Goal: Find specific page/section: Find specific page/section

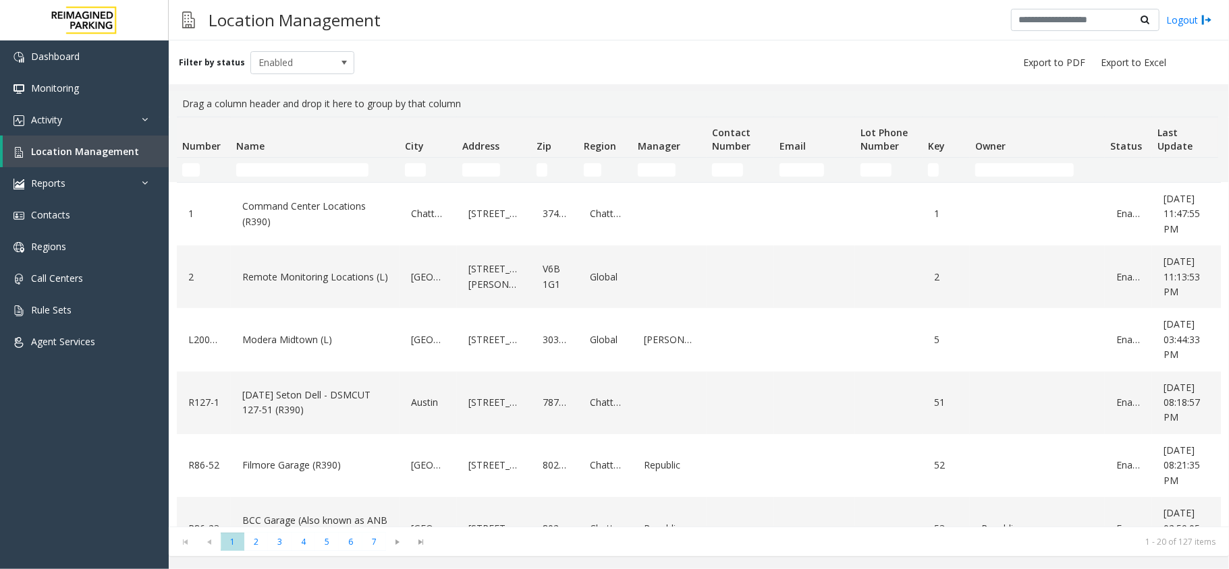
click at [635, 30] on div "Location Management Logout" at bounding box center [699, 20] width 1060 height 40
click at [308, 157] on th "Name" at bounding box center [315, 137] width 169 height 40
click at [306, 162] on td "Name Filter" at bounding box center [315, 170] width 169 height 24
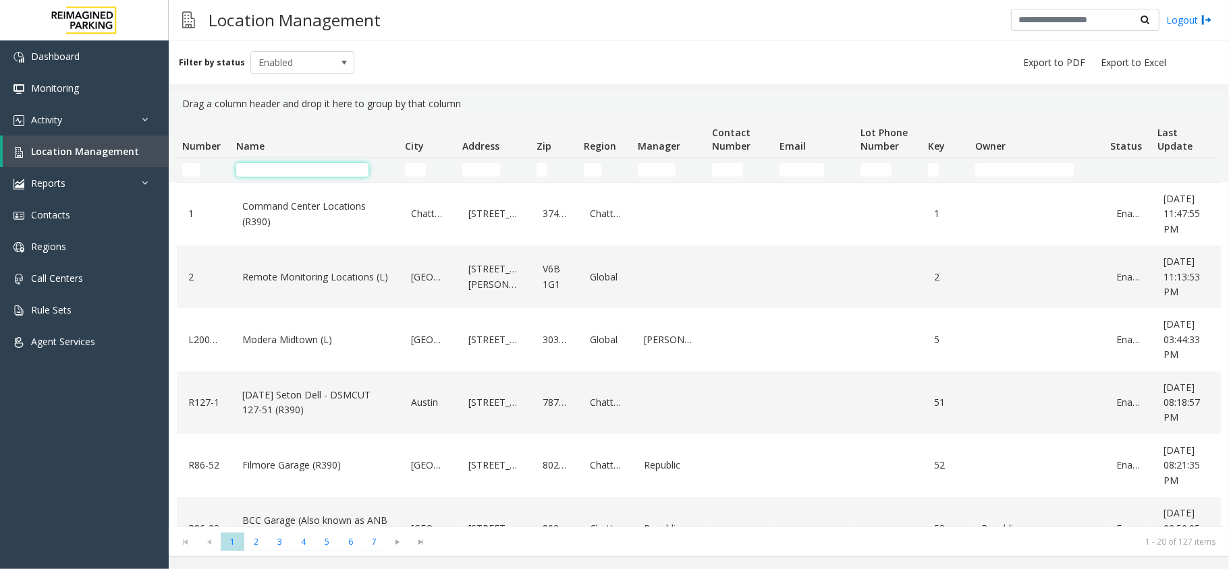
click at [279, 165] on input "Name Filter" at bounding box center [302, 169] width 132 height 13
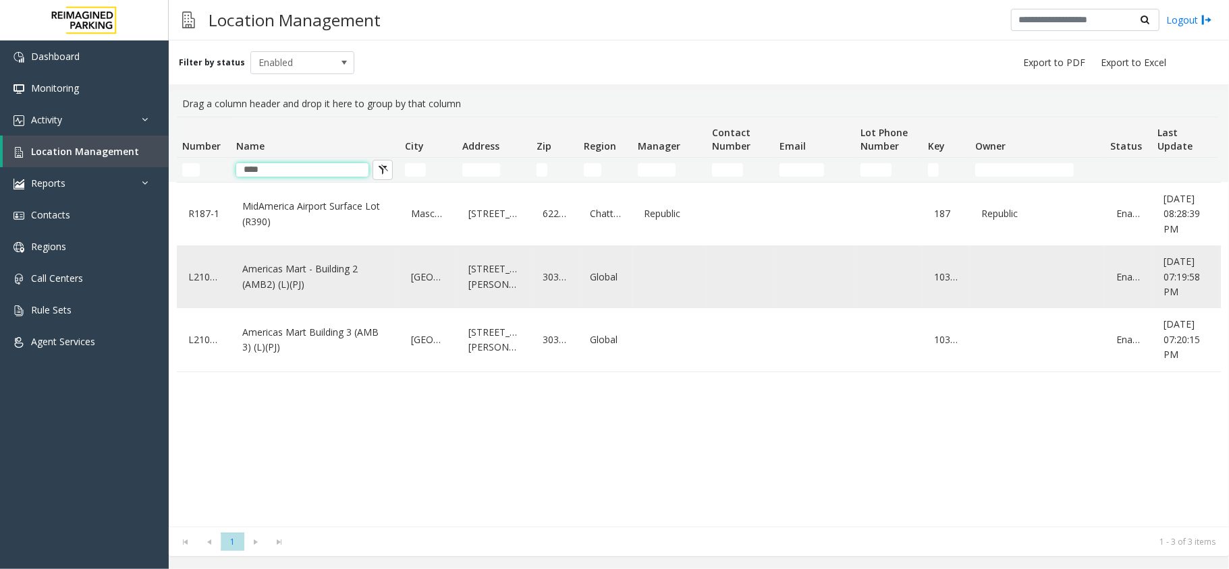
type input "****"
click at [306, 283] on link "Americas Mart - Building 2 (AMB2) (L)(PJ)" at bounding box center [315, 276] width 152 height 37
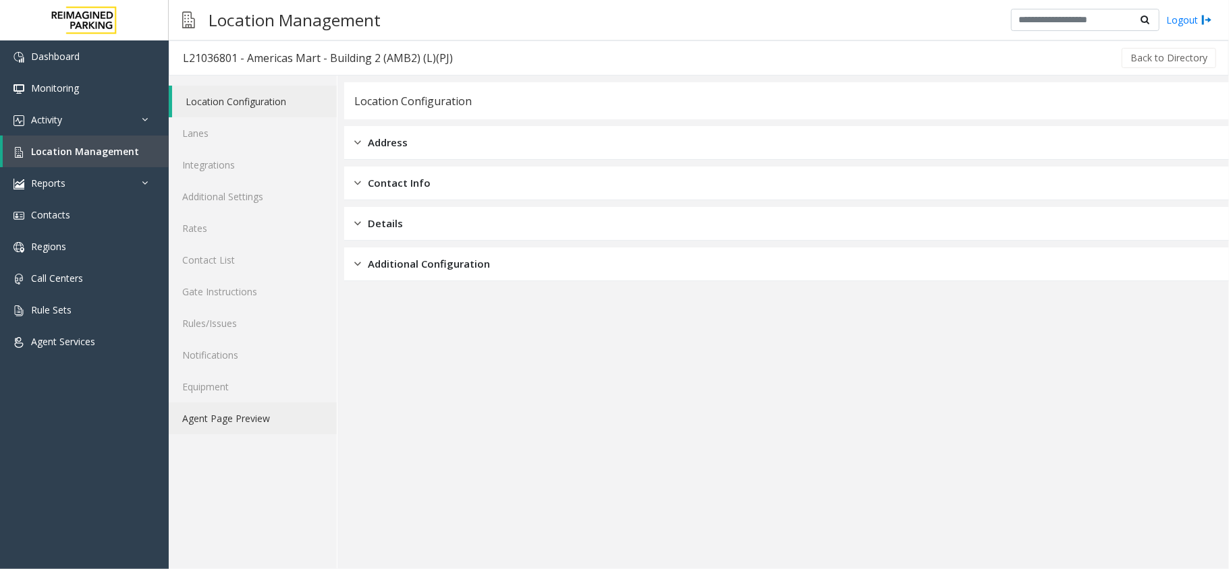
click at [237, 417] on link "Agent Page Preview" at bounding box center [253, 419] width 168 height 32
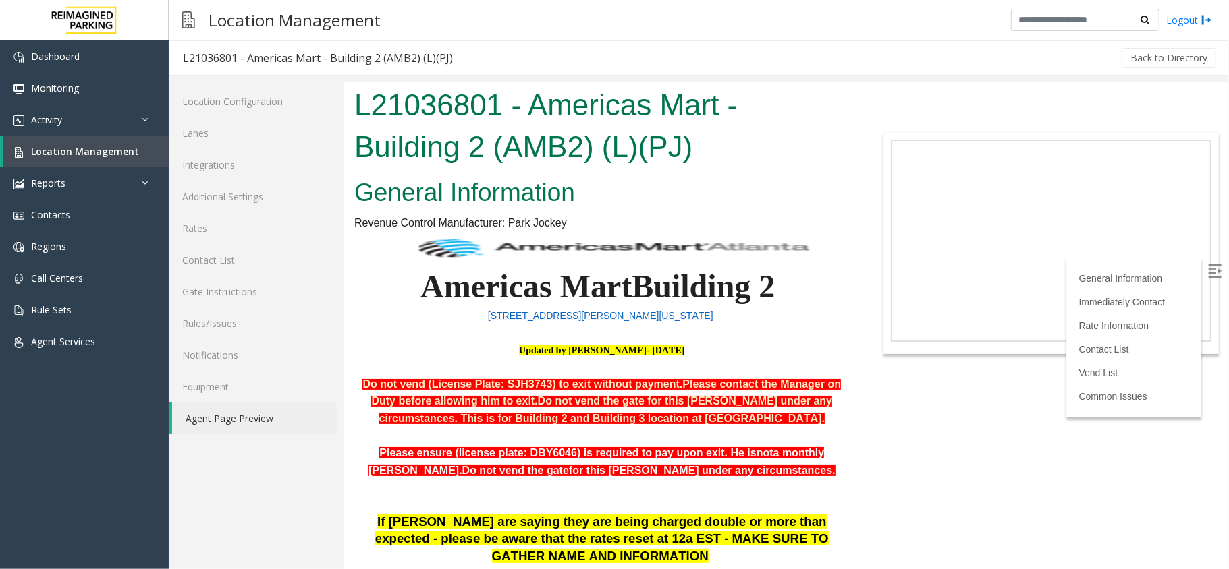
click at [1207, 264] on img at bounding box center [1213, 270] width 13 height 13
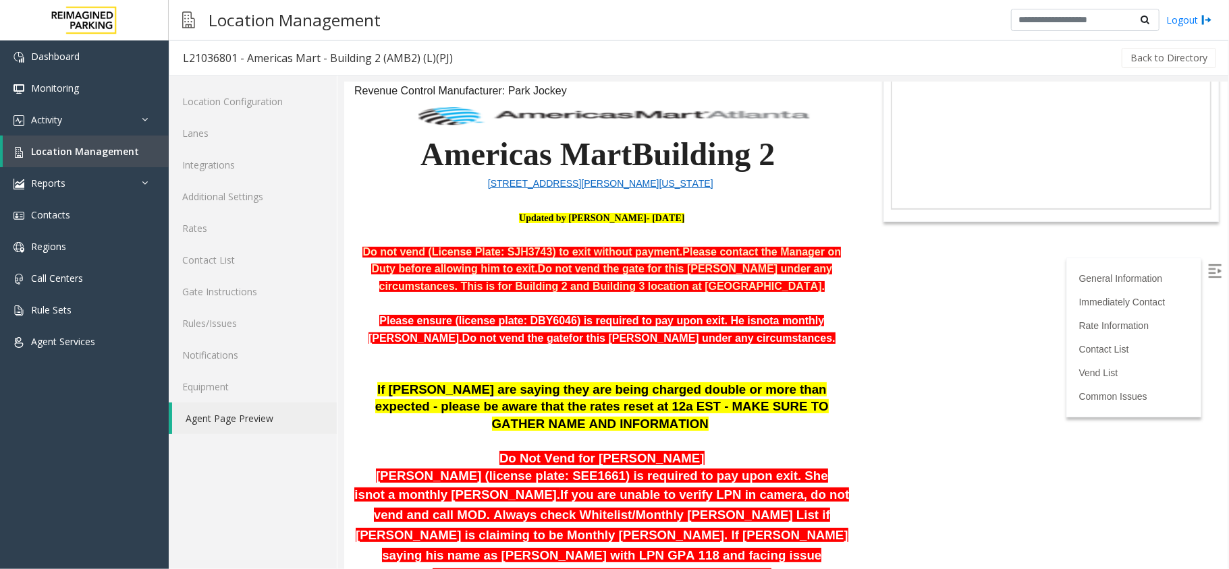
scroll to position [179, 0]
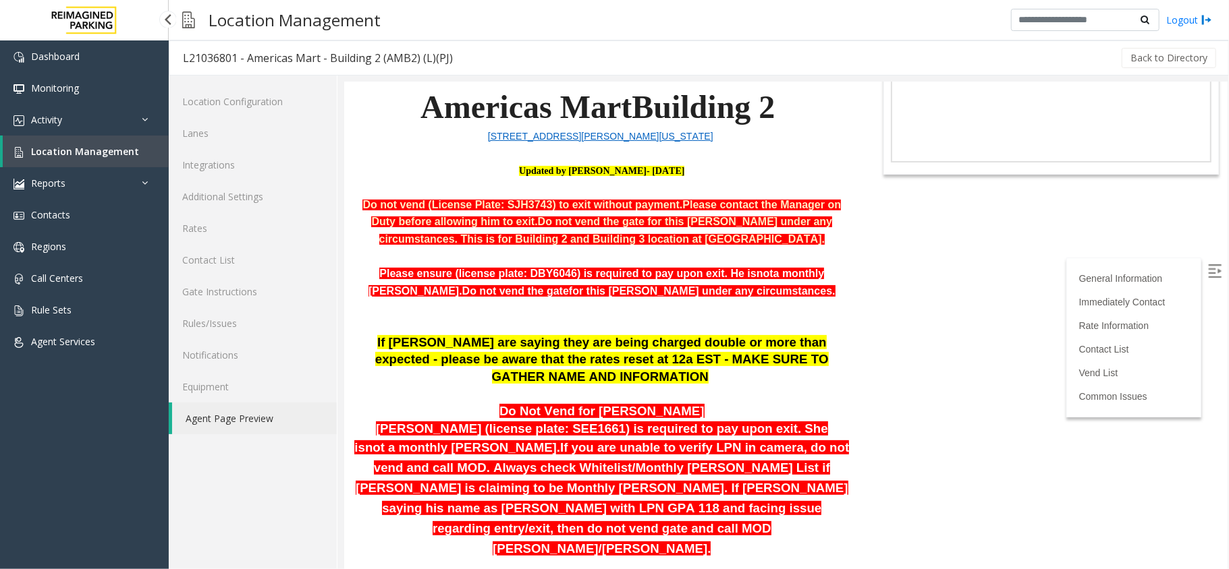
click at [99, 151] on span "Location Management" at bounding box center [85, 151] width 108 height 13
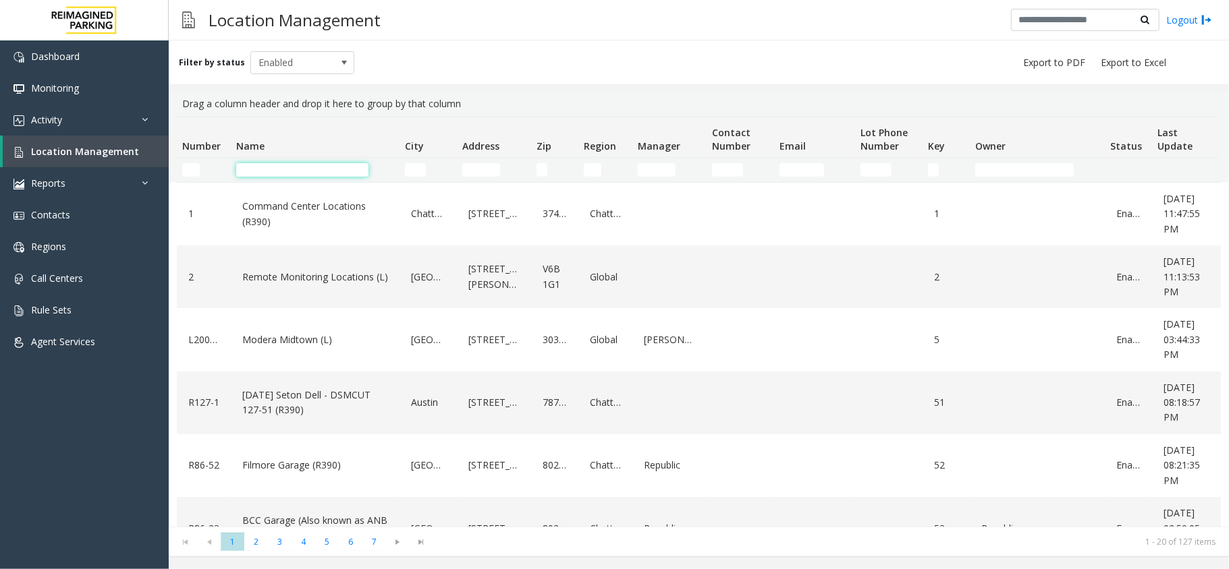
click at [254, 168] on input "Name Filter" at bounding box center [302, 169] width 132 height 13
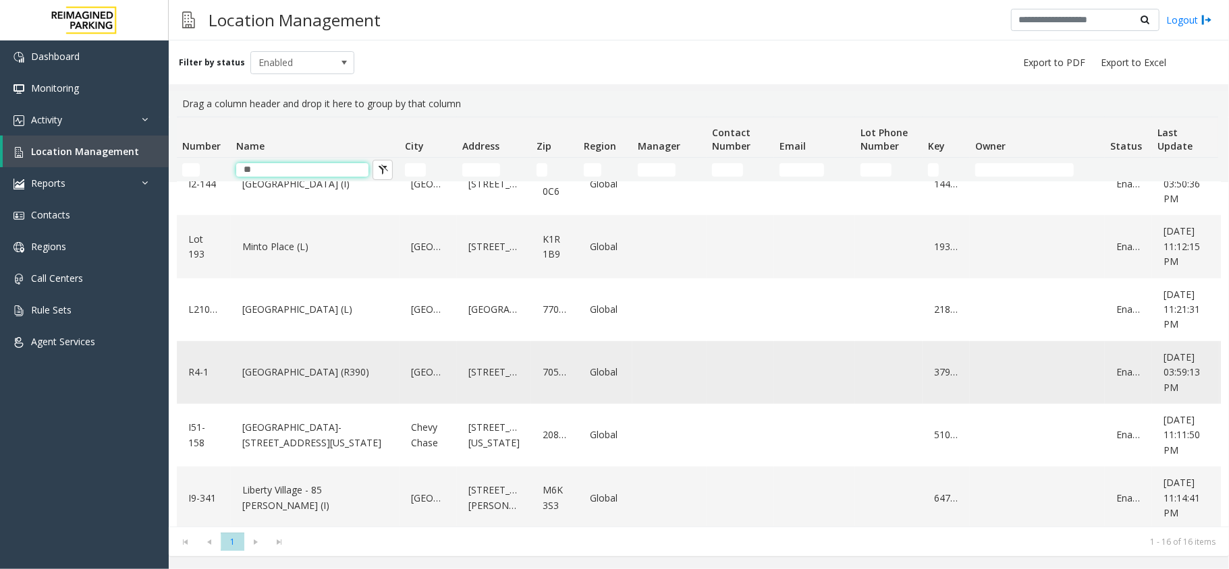
scroll to position [675, 0]
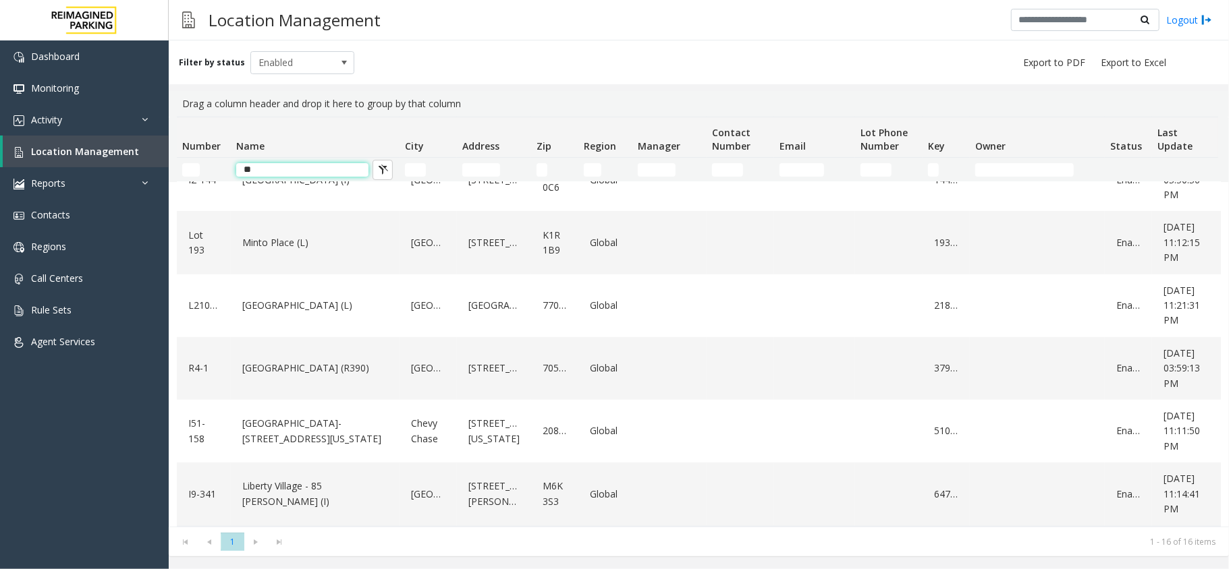
click at [269, 170] on input "**" at bounding box center [302, 169] width 132 height 13
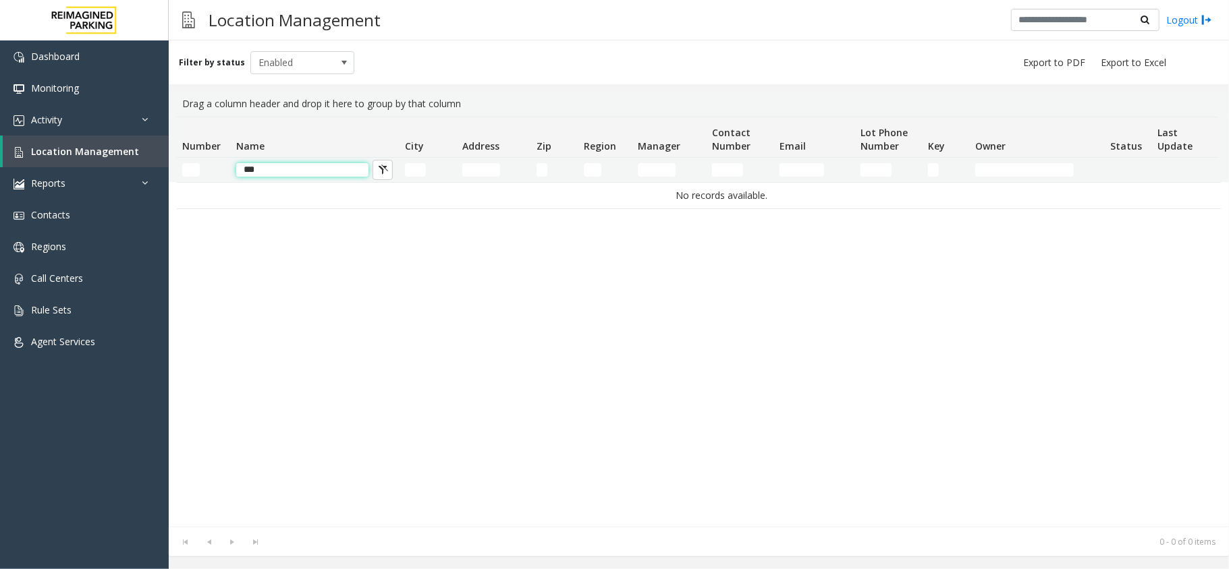
scroll to position [0, 0]
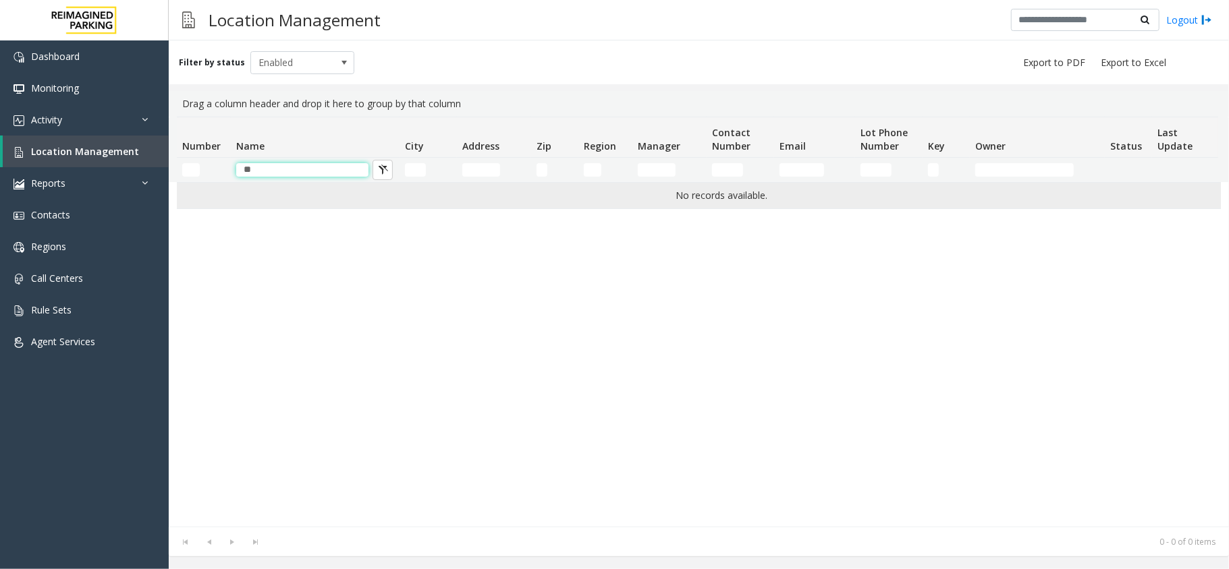
type input "*"
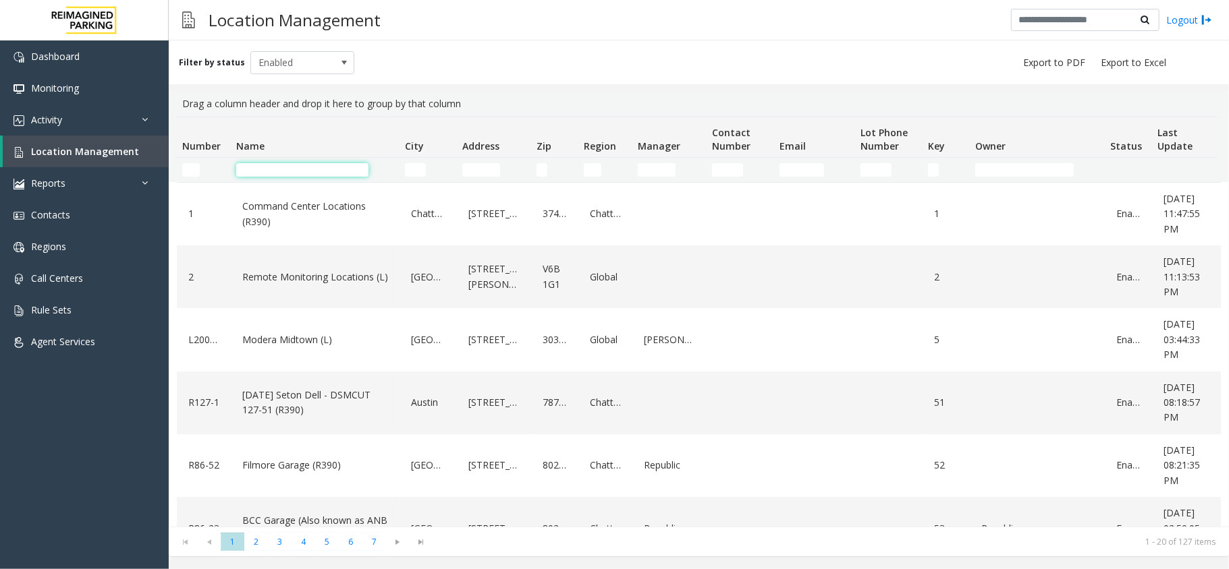
click at [260, 169] on input "Name Filter" at bounding box center [302, 169] width 132 height 13
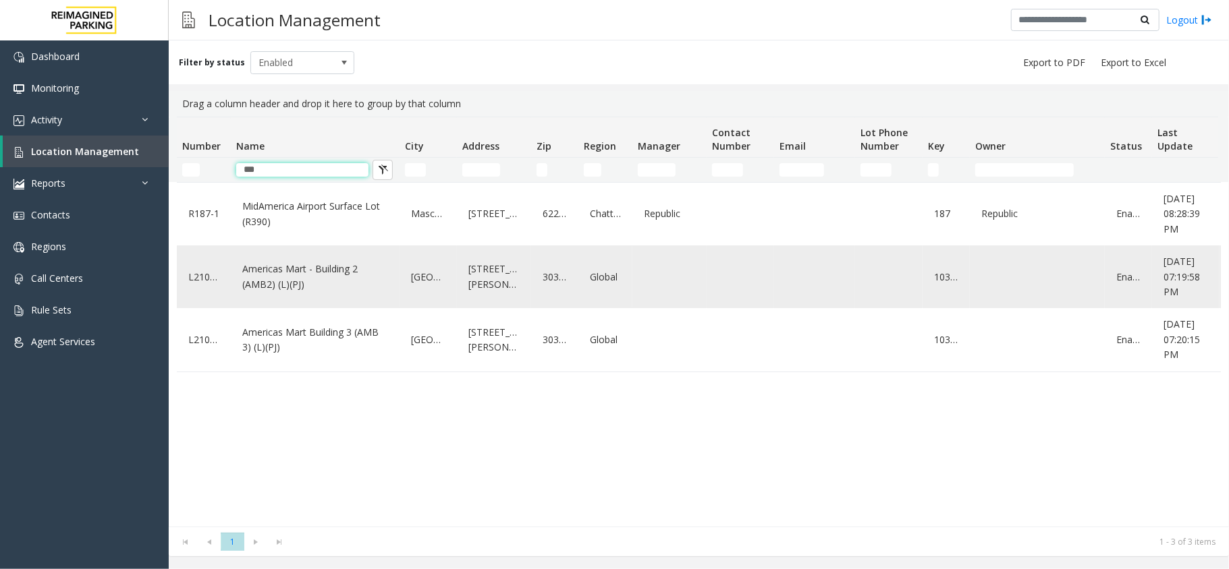
type input "***"
click at [310, 268] on link "Americas Mart - Building 2 (AMB2) (L)(PJ)" at bounding box center [315, 276] width 152 height 37
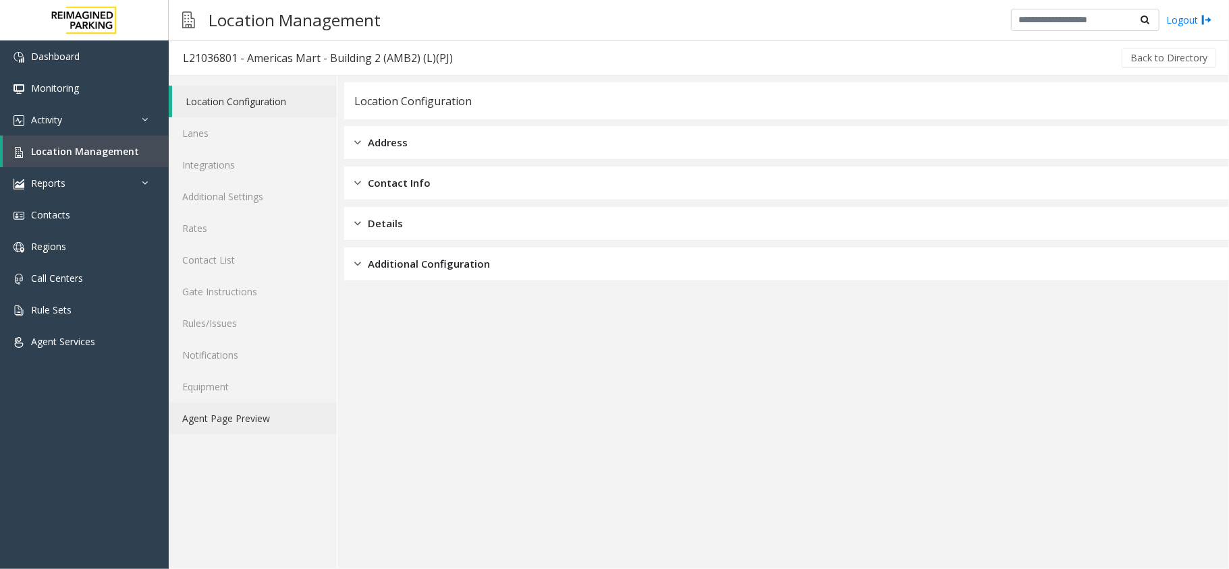
click at [246, 414] on link "Agent Page Preview" at bounding box center [253, 419] width 168 height 32
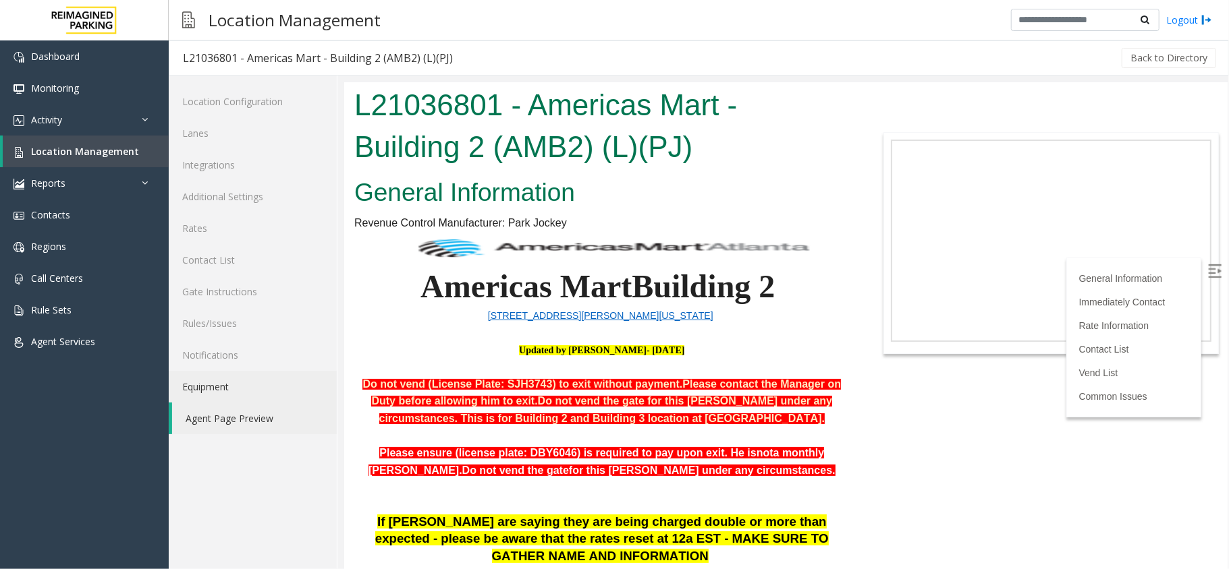
scroll to position [629, 0]
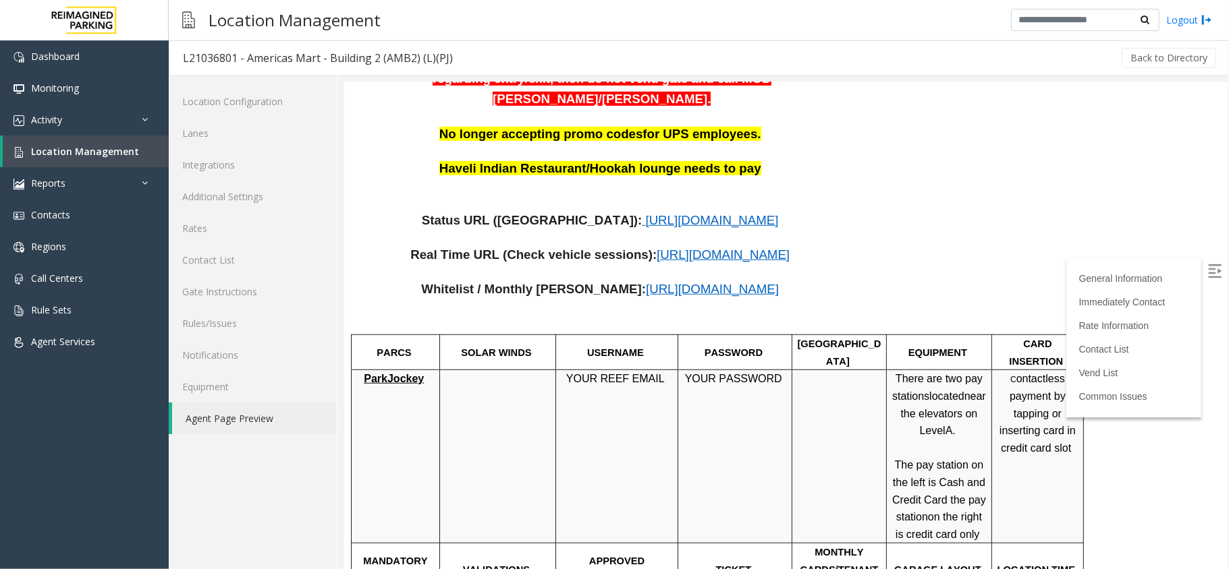
click at [708, 213] on span "[URL][DOMAIN_NAME]" at bounding box center [711, 220] width 133 height 14
click at [653, 281] on p "Whitelist / Monthly Parker: https://www.parkjockey.com/en-us/manage/1633/whitel…" at bounding box center [601, 290] width 495 height 18
click at [654, 281] on span "[URL][DOMAIN_NAME]" at bounding box center [711, 288] width 133 height 14
